Goal: Task Accomplishment & Management: Manage account settings

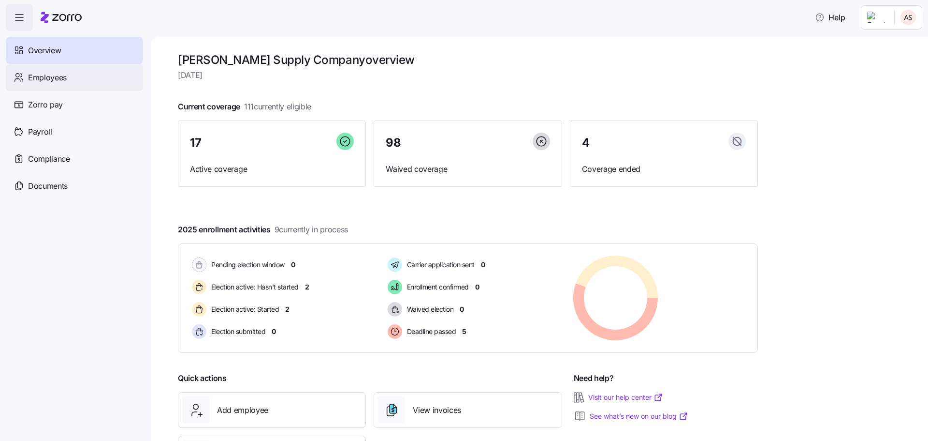
click at [49, 81] on span "Employees" at bounding box center [47, 78] width 39 height 12
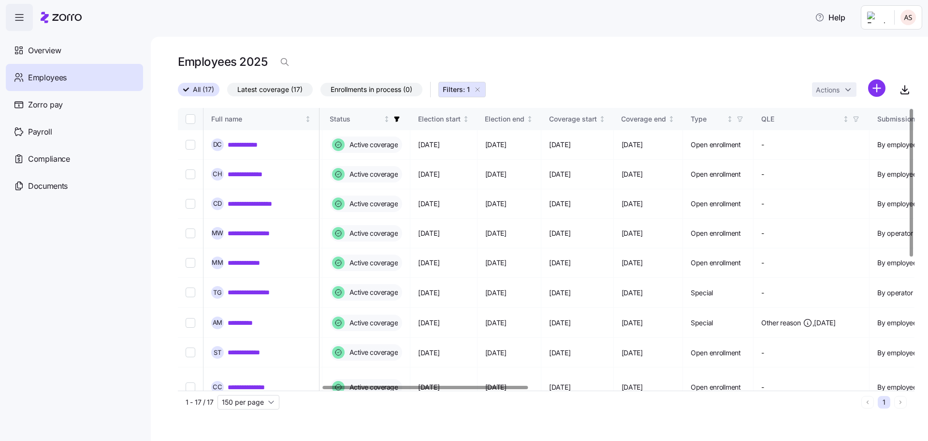
scroll to position [0, 515]
click at [522, 385] on div at bounding box center [426, 386] width 206 height 3
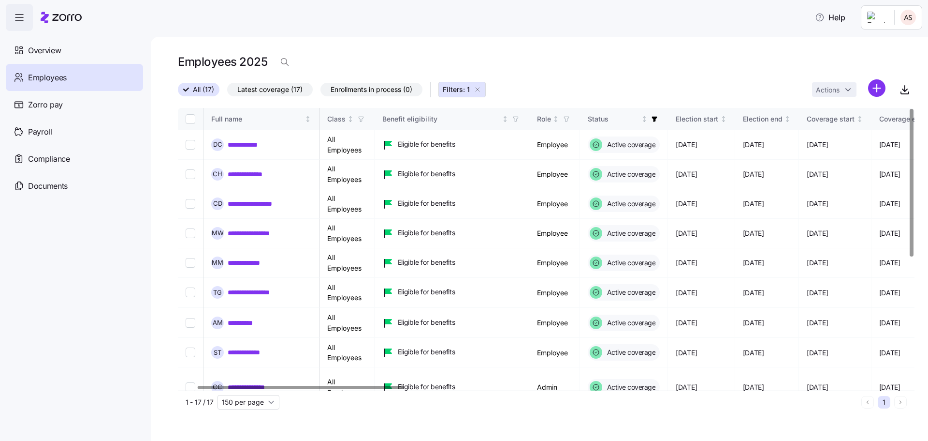
scroll to position [0, 0]
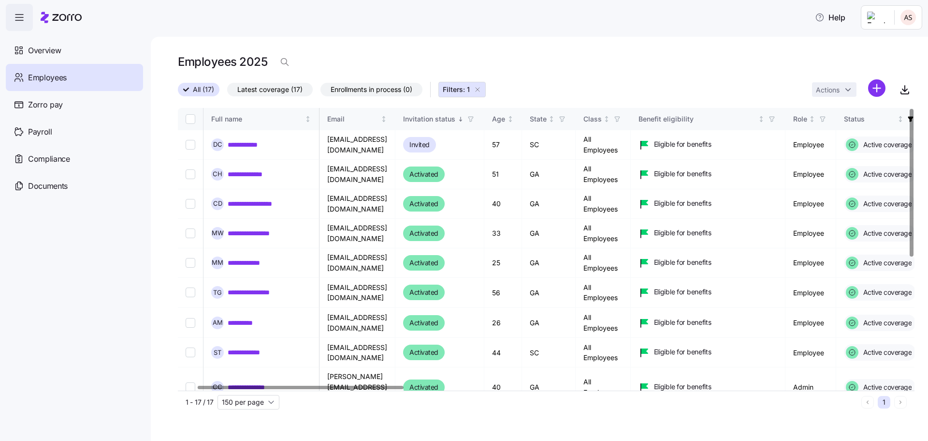
click at [277, 385] on div at bounding box center [301, 386] width 206 height 3
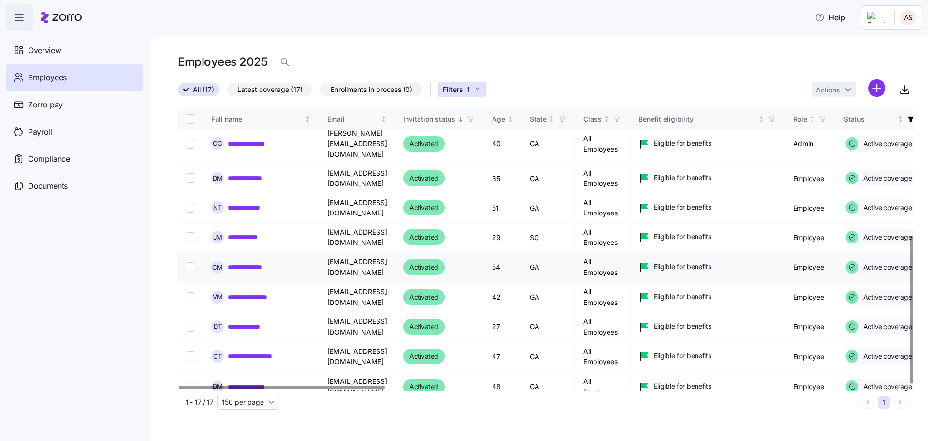
scroll to position [244, 0]
click at [271, 381] on link "**********" at bounding box center [257, 386] width 59 height 10
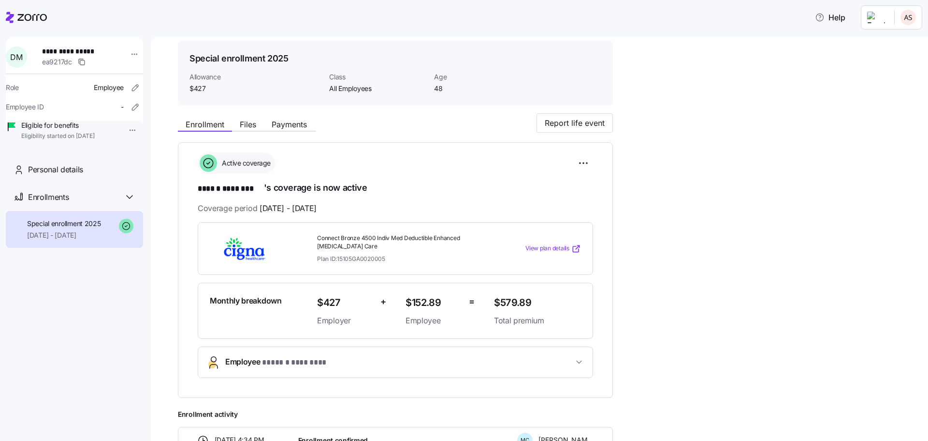
scroll to position [48, 0]
